Goal: Task Accomplishment & Management: Manage account settings

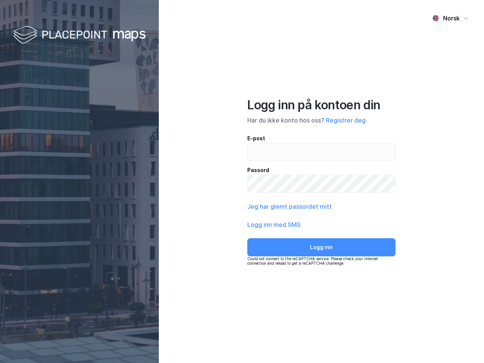
click at [242, 181] on div "Norsk Logg inn på kontoen din Har du ikke konto hos oss? Registrer deg E-post P…" at bounding box center [321, 181] width 325 height 363
click at [79, 35] on img at bounding box center [79, 35] width 132 height 22
click at [450, 18] on div "Norsk" at bounding box center [451, 18] width 17 height 9
click at [345, 120] on button "Registrer deg" at bounding box center [346, 120] width 40 height 9
click at [289, 206] on button "Jeg har glemt passordet mitt" at bounding box center [289, 206] width 85 height 9
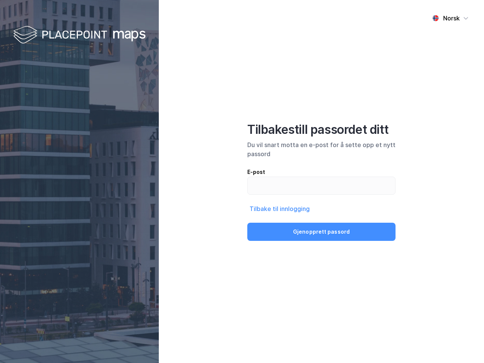
click at [274, 224] on button "Gjenopprett passord" at bounding box center [321, 232] width 148 height 18
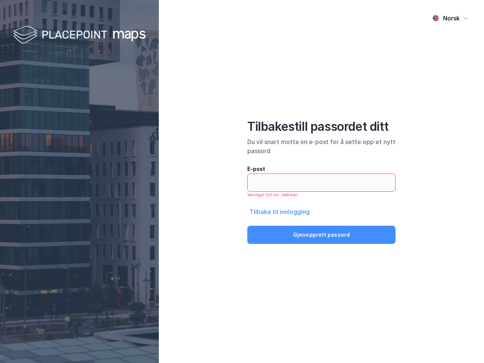
click at [321, 247] on div "Norsk Tilbakestill passordet ditt Du vil snart [PERSON_NAME] en e-post for å se…" at bounding box center [321, 181] width 325 height 363
